Goal: Obtain resource: Download file/media

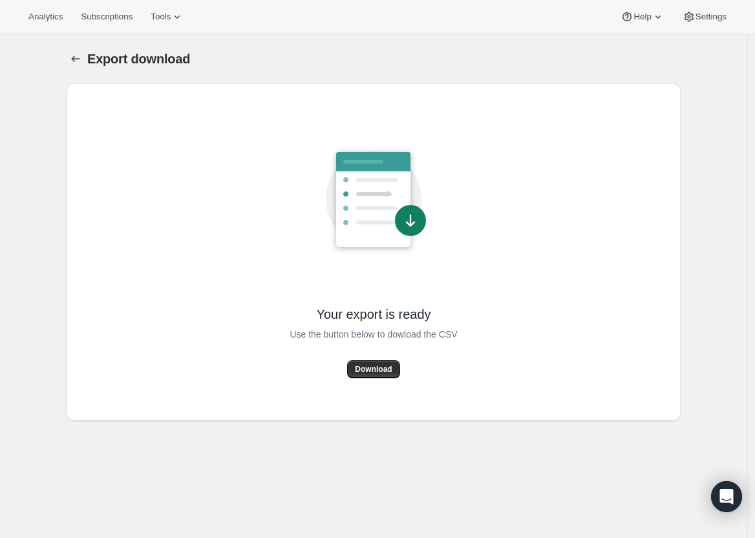
click at [369, 365] on span "Download" at bounding box center [373, 369] width 37 height 10
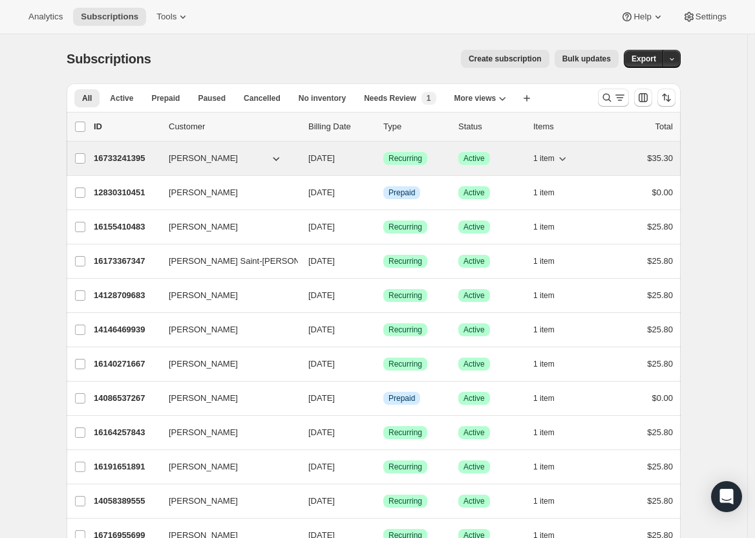
click at [198, 162] on span "[PERSON_NAME]" at bounding box center [203, 158] width 69 height 13
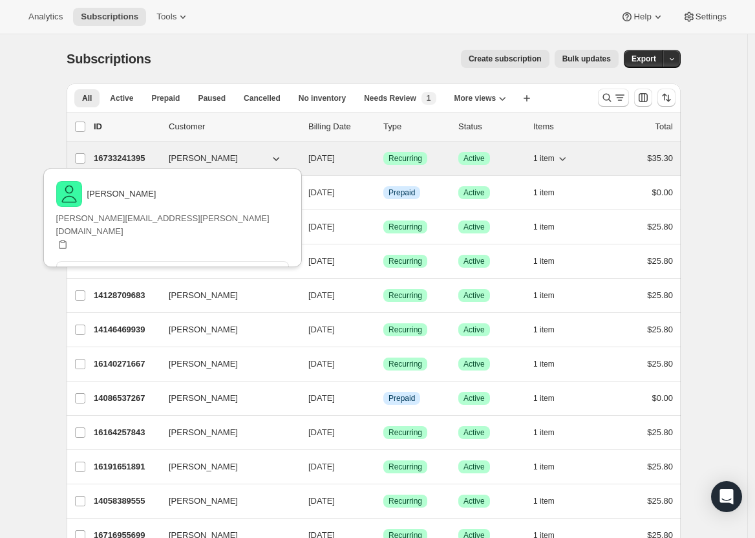
click at [134, 157] on p "16733241395" at bounding box center [126, 158] width 65 height 13
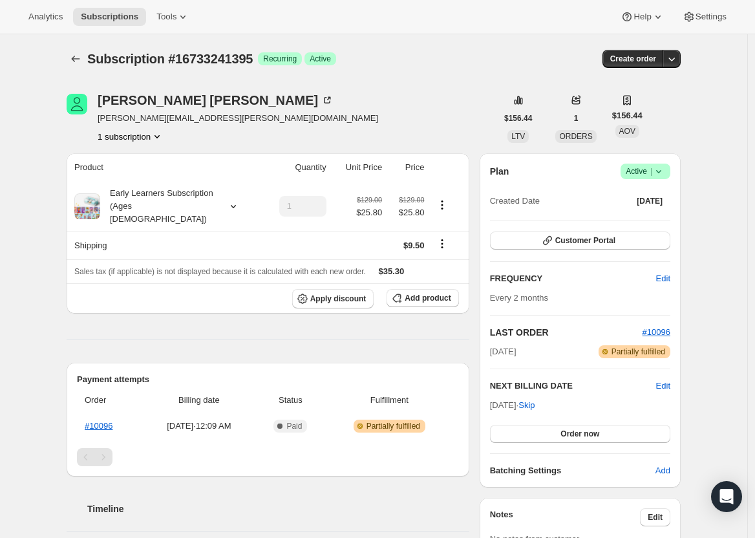
click at [665, 172] on icon at bounding box center [659, 171] width 13 height 13
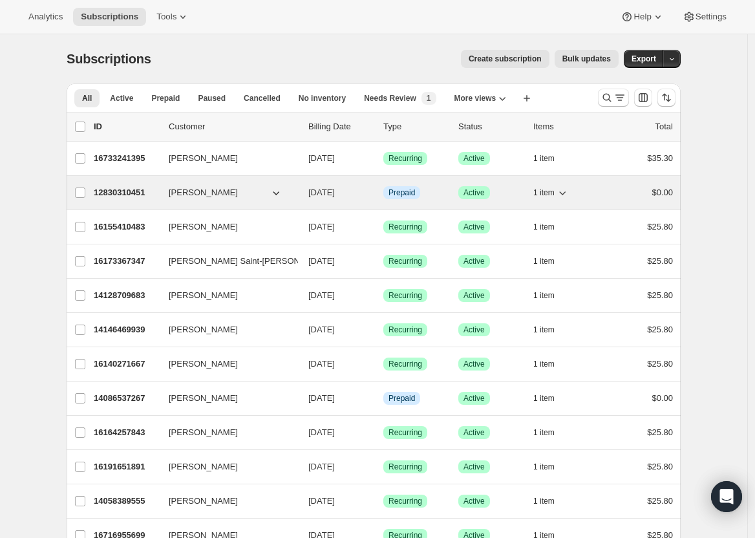
click at [124, 189] on p "12830310451" at bounding box center [126, 192] width 65 height 13
